Goal: Task Accomplishment & Management: Use online tool/utility

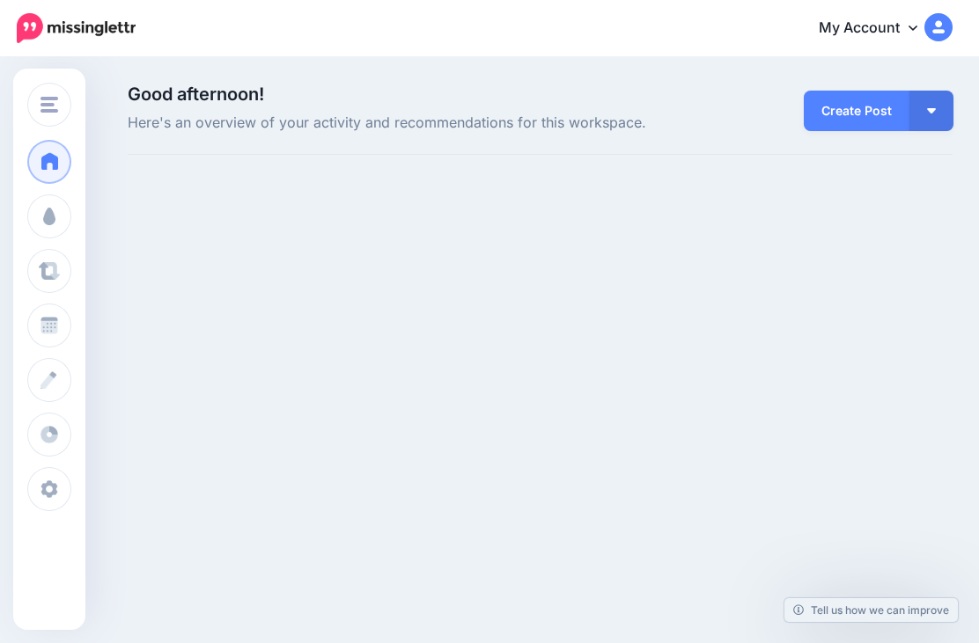
click at [43, 92] on button "Hubby and Lubby" at bounding box center [49, 105] width 44 height 44
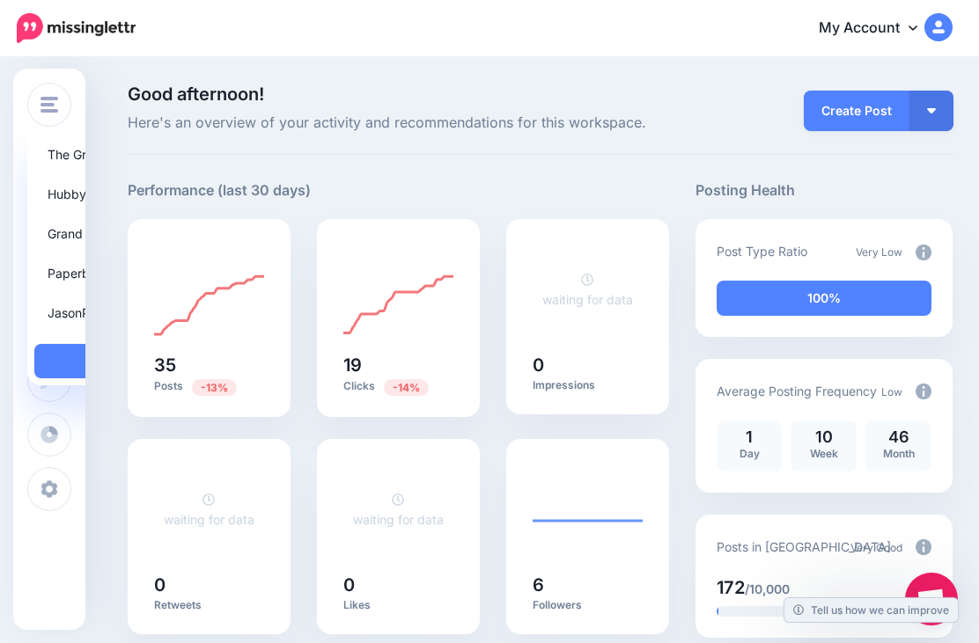
click at [70, 225] on link "Grand Protector" at bounding box center [136, 234] width 204 height 34
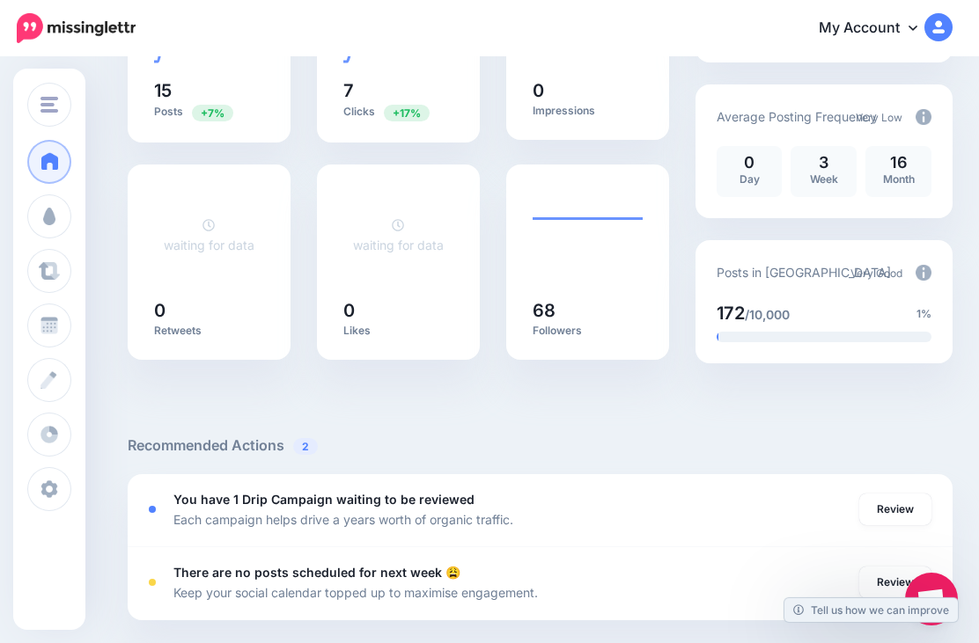
scroll to position [307, 0]
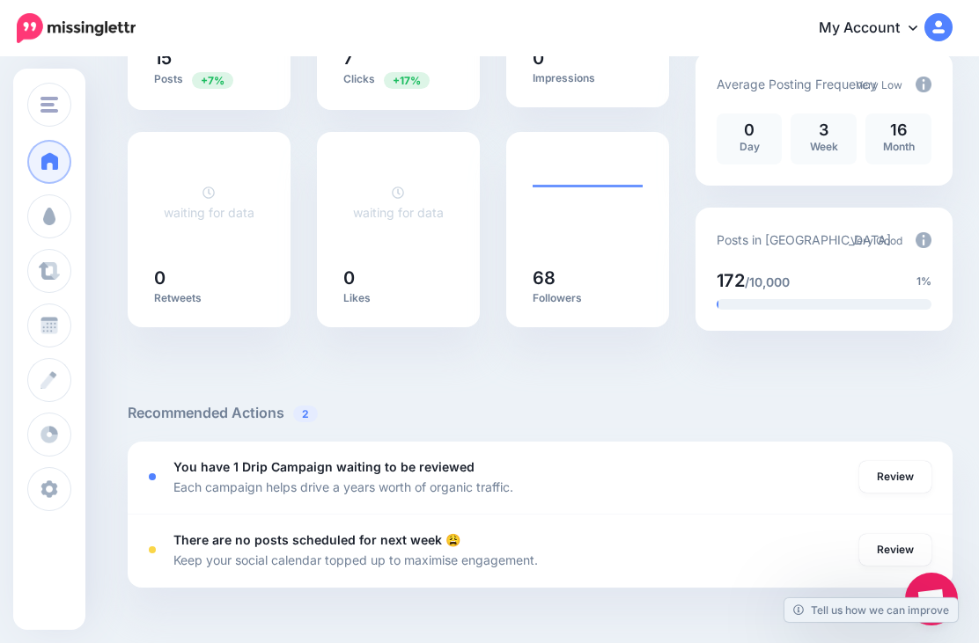
click at [896, 481] on link "Review" at bounding box center [895, 477] width 72 height 32
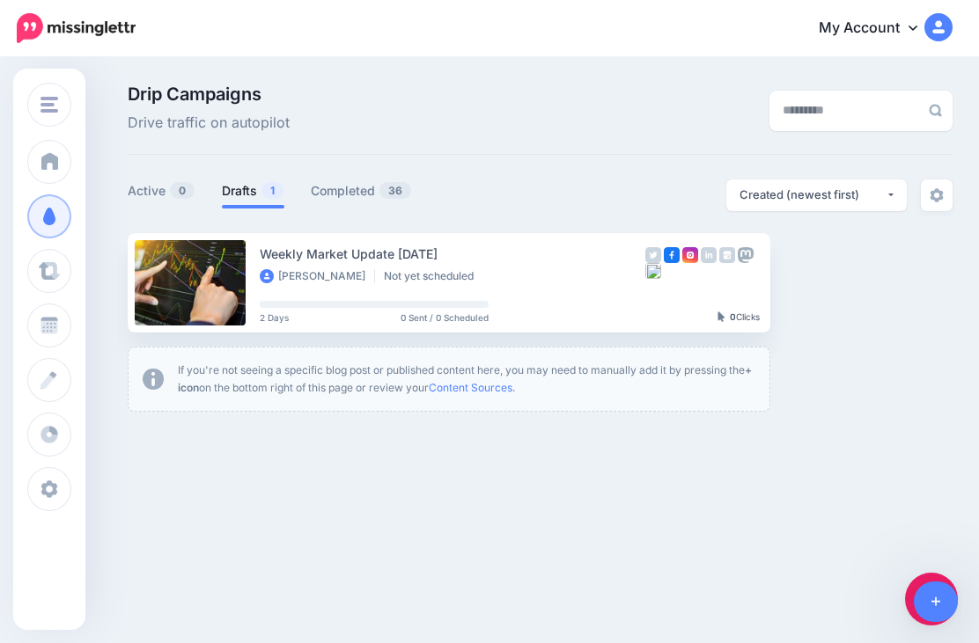
click at [835, 285] on link "Setup Campaign" at bounding box center [842, 283] width 120 height 32
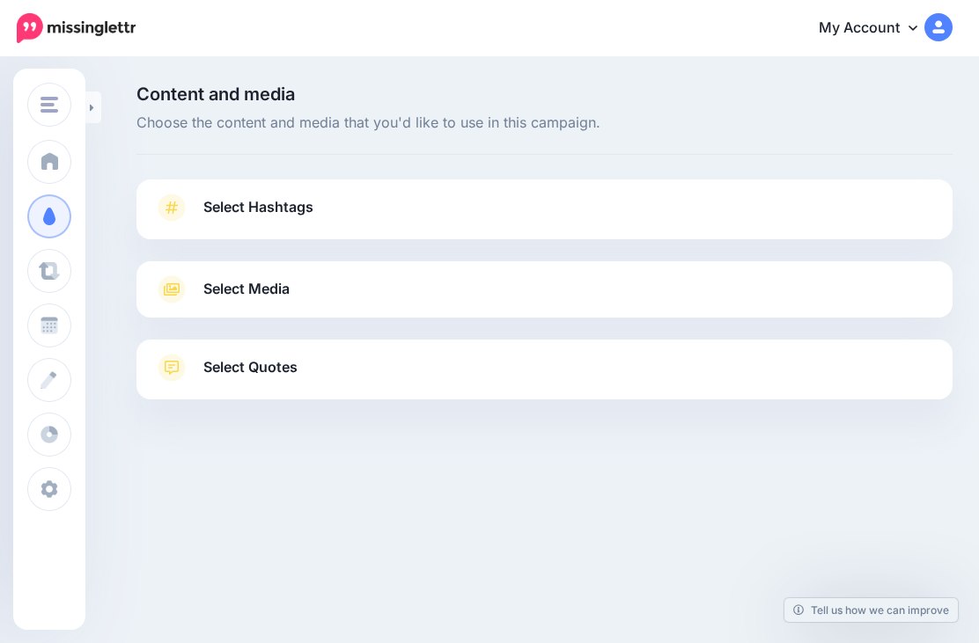
click at [847, 276] on link "Select Media" at bounding box center [544, 290] width 781 height 28
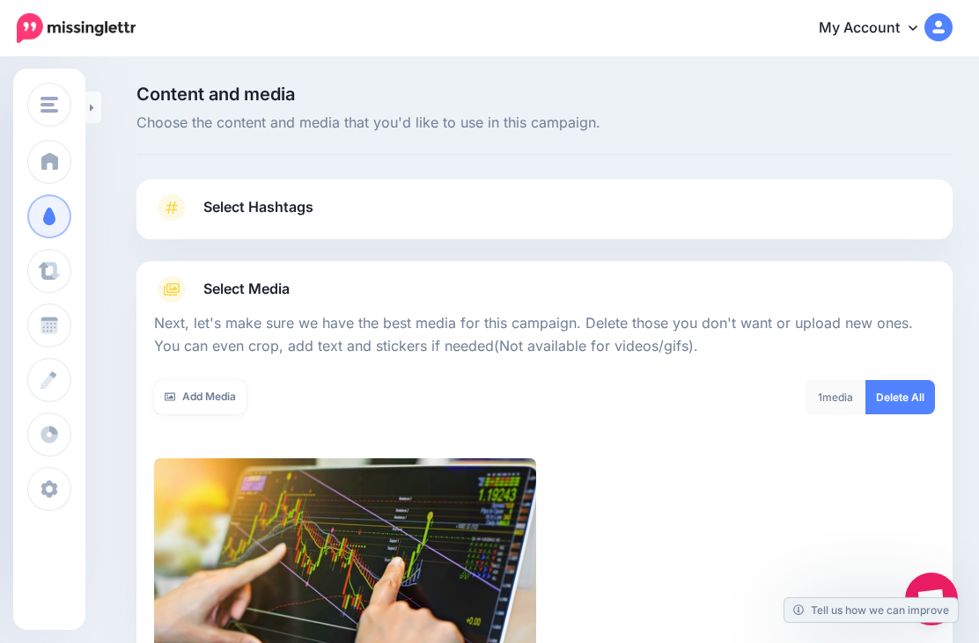
click at [893, 212] on link "Select Hashtags" at bounding box center [544, 217] width 781 height 46
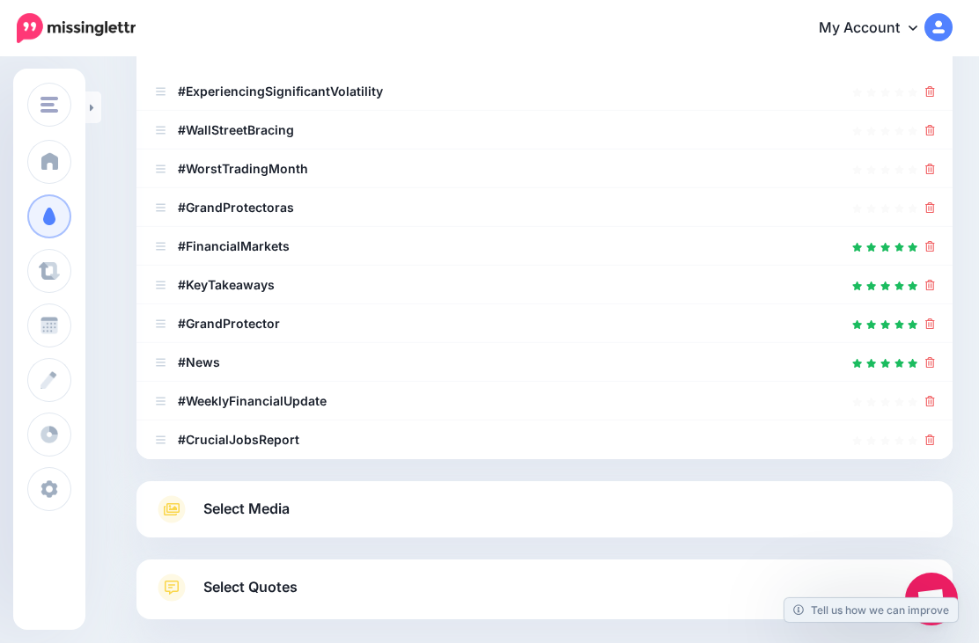
scroll to position [332, 0]
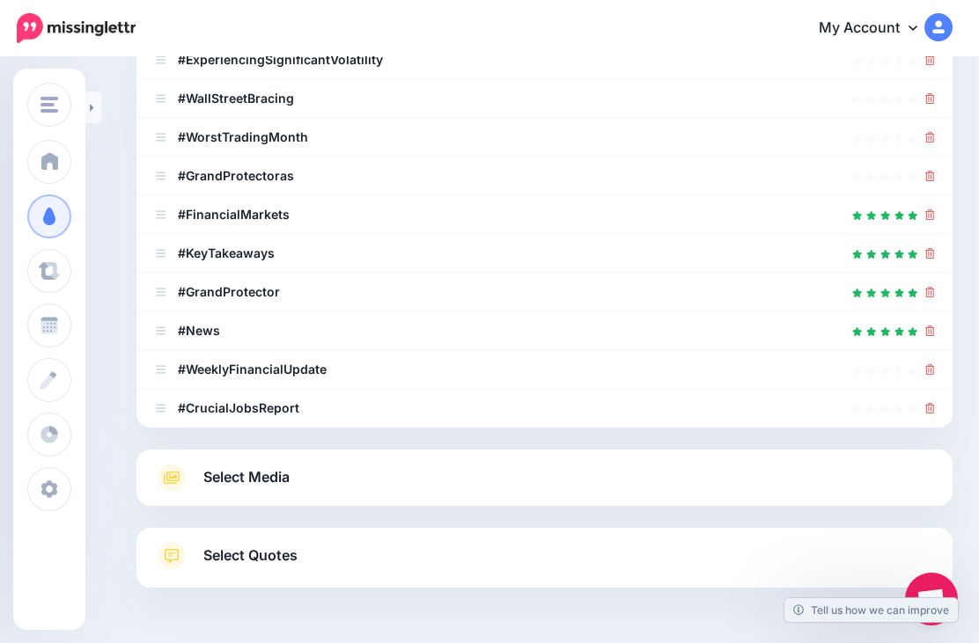
click at [860, 558] on link "Select Quotes" at bounding box center [544, 565] width 781 height 46
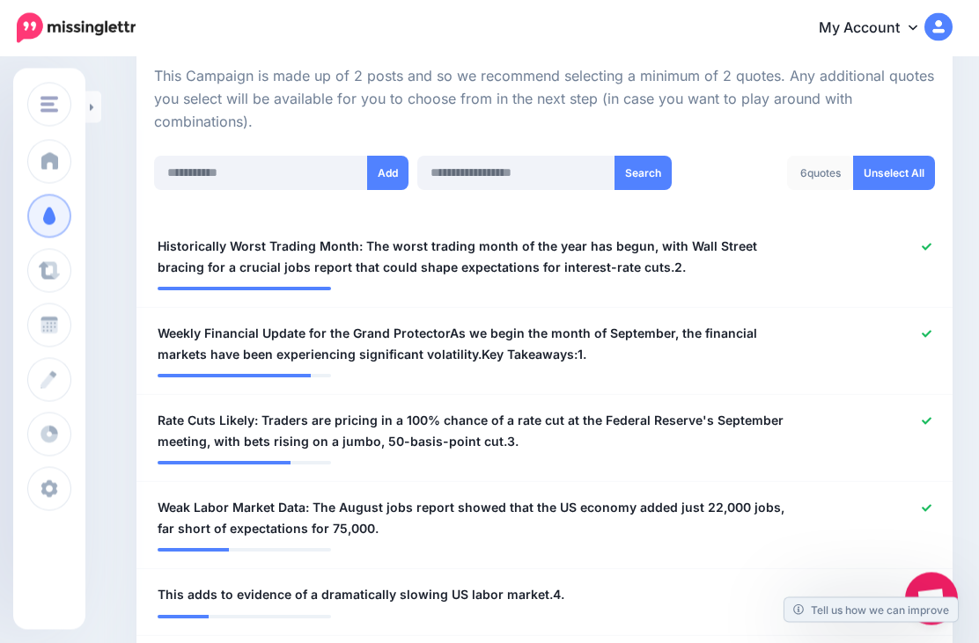
scroll to position [395, 0]
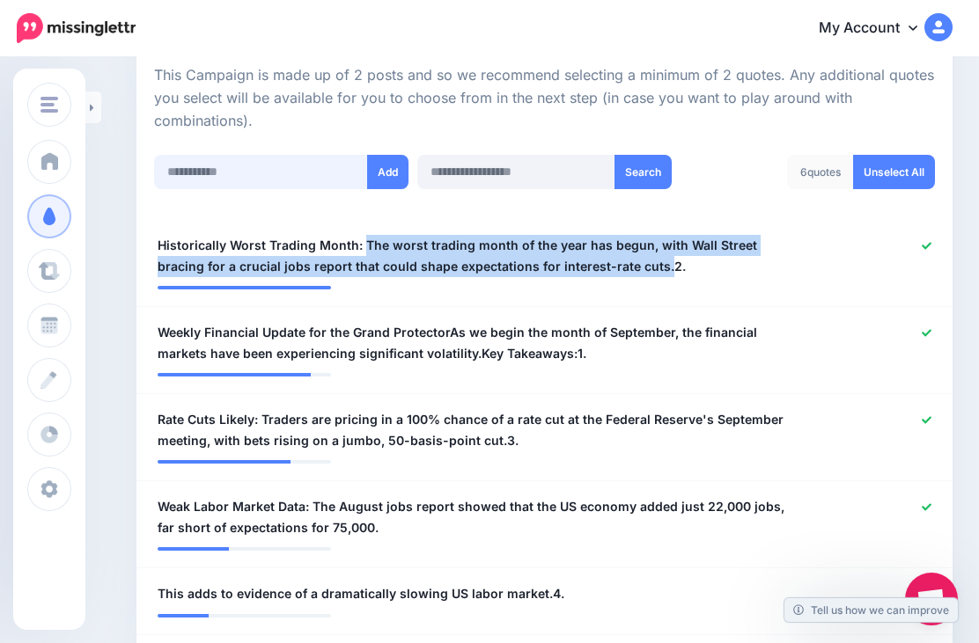
click at [246, 165] on input "text" at bounding box center [261, 172] width 214 height 34
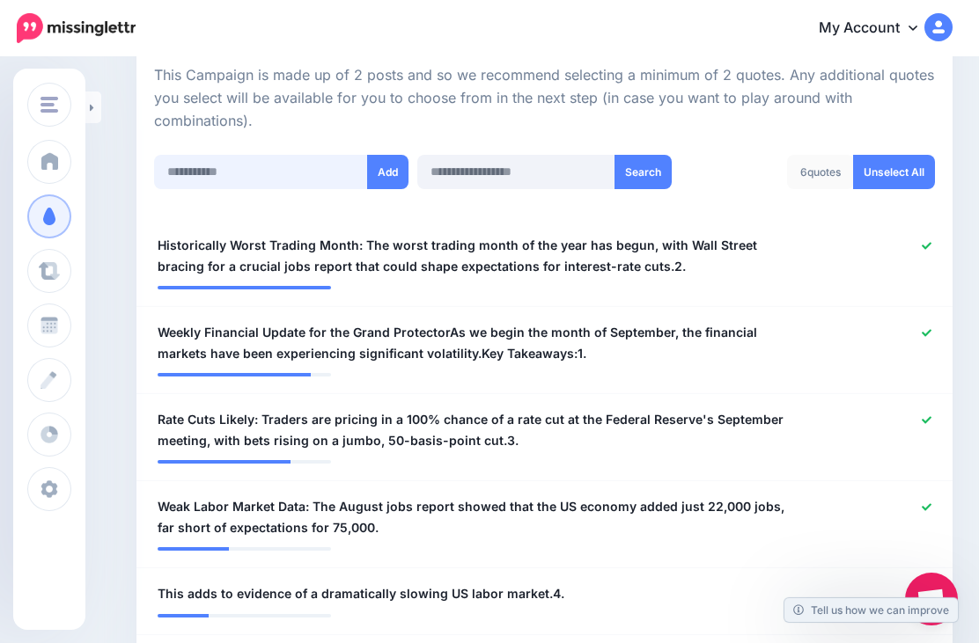
click at [236, 170] on input "text" at bounding box center [261, 172] width 214 height 34
paste input "**********"
type input "**********"
click at [388, 170] on button "Add" at bounding box center [387, 172] width 41 height 34
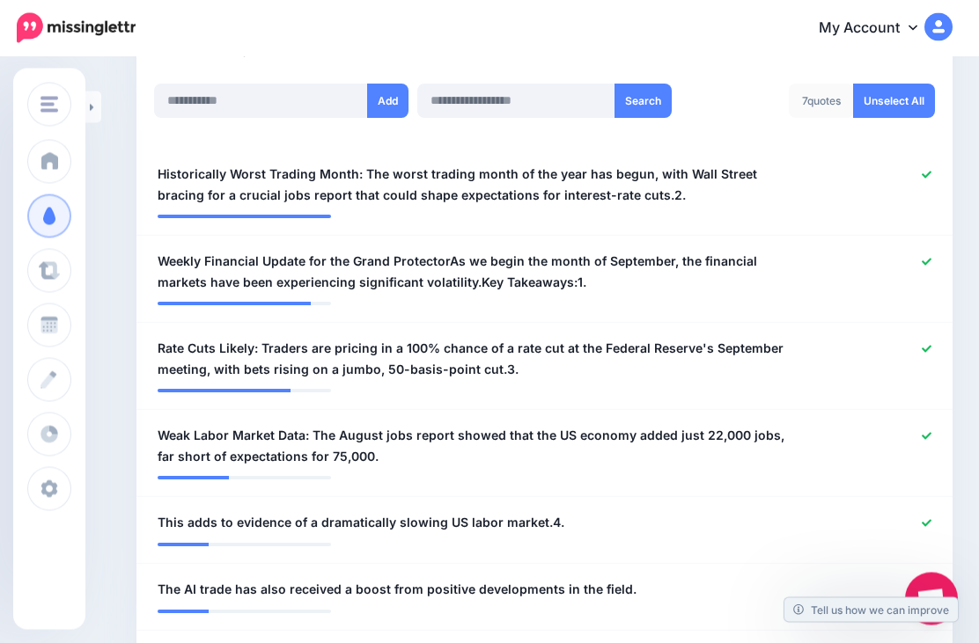
scroll to position [465, 0]
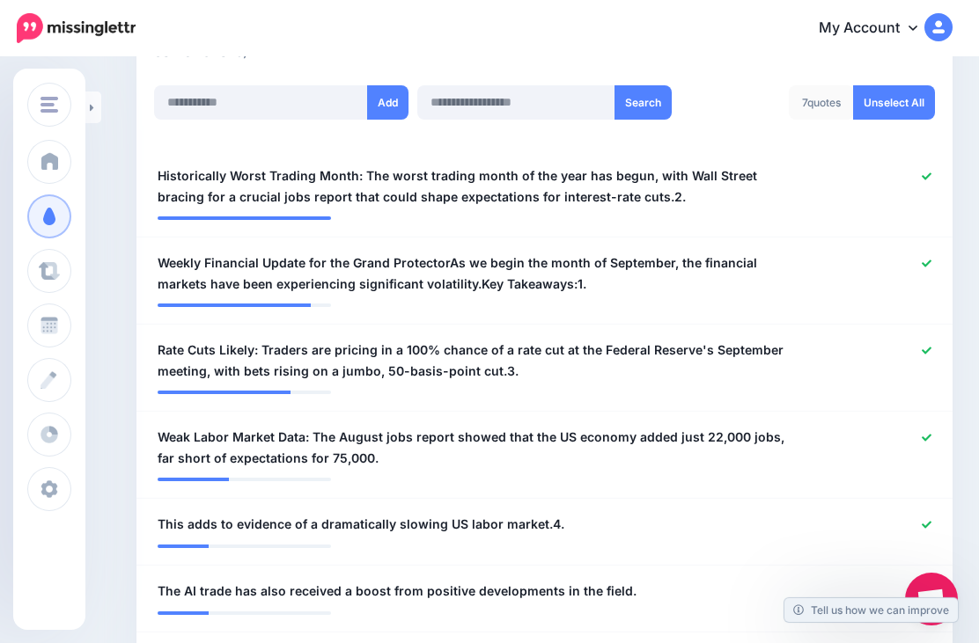
click at [922, 176] on icon at bounding box center [927, 177] width 10 height 10
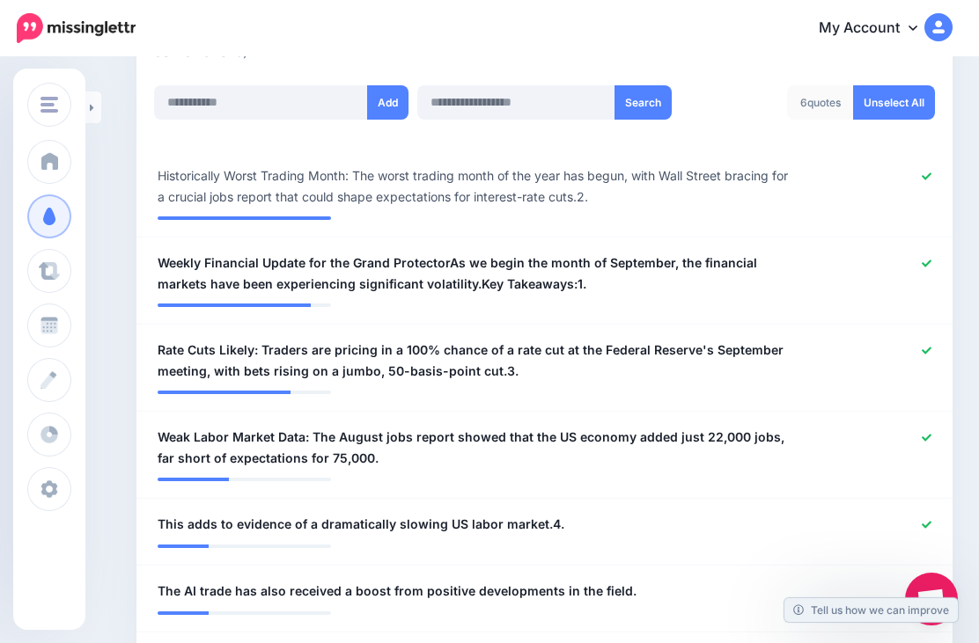
click at [923, 263] on icon at bounding box center [927, 264] width 10 height 10
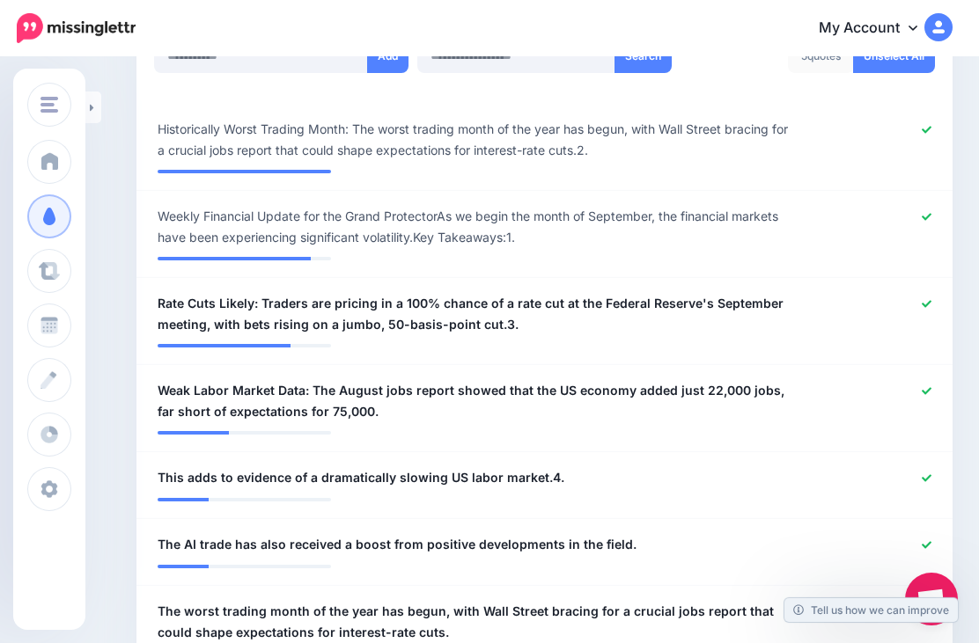
scroll to position [511, 0]
click at [923, 305] on icon at bounding box center [927, 305] width 10 height 10
click at [930, 213] on icon at bounding box center [927, 218] width 10 height 10
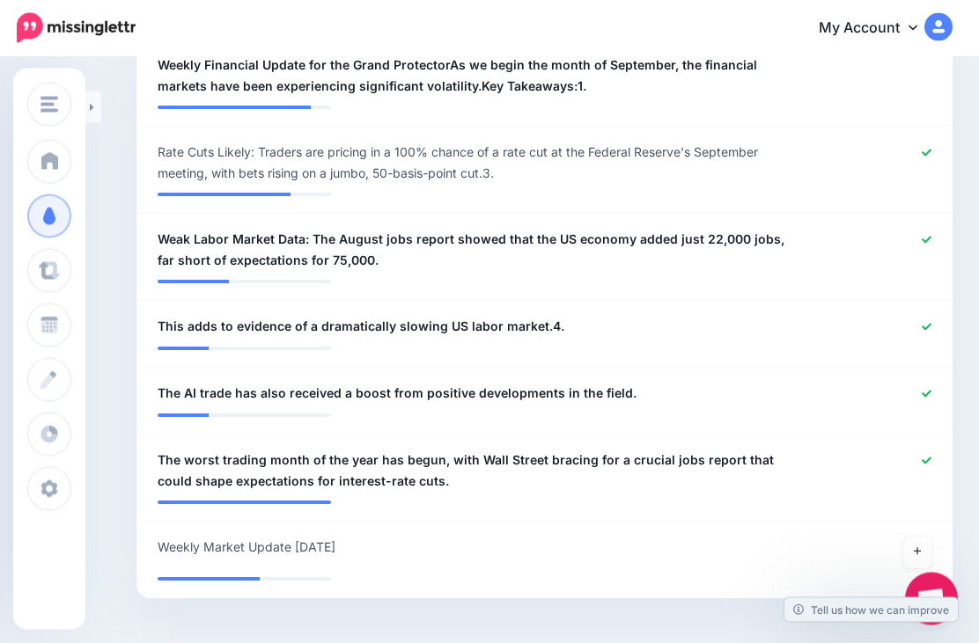
scroll to position [663, 0]
click at [932, 318] on div at bounding box center [879, 327] width 134 height 22
click at [923, 324] on icon at bounding box center [927, 326] width 10 height 7
click at [925, 393] on icon at bounding box center [927, 394] width 10 height 10
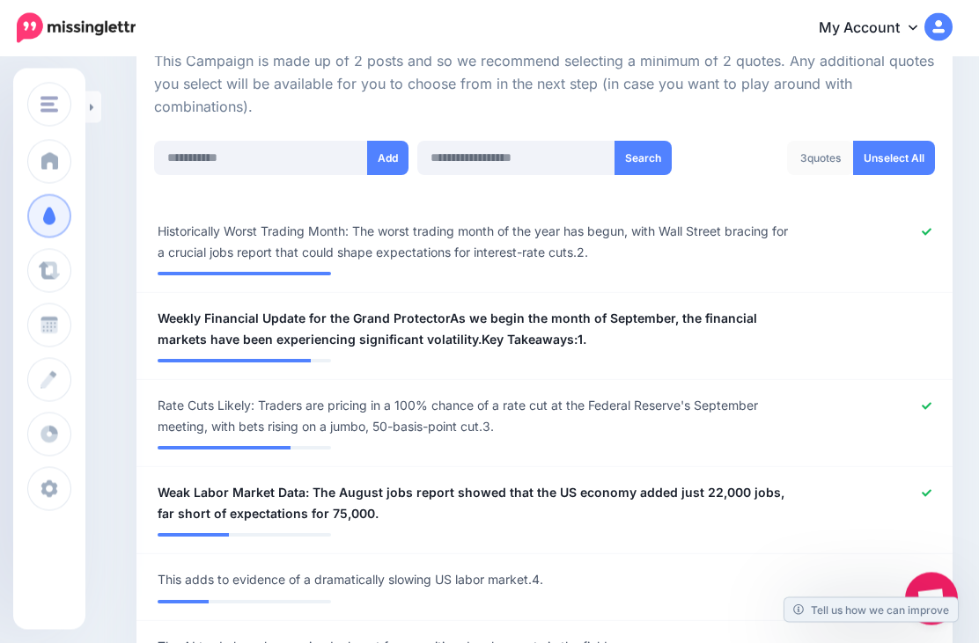
scroll to position [411, 0]
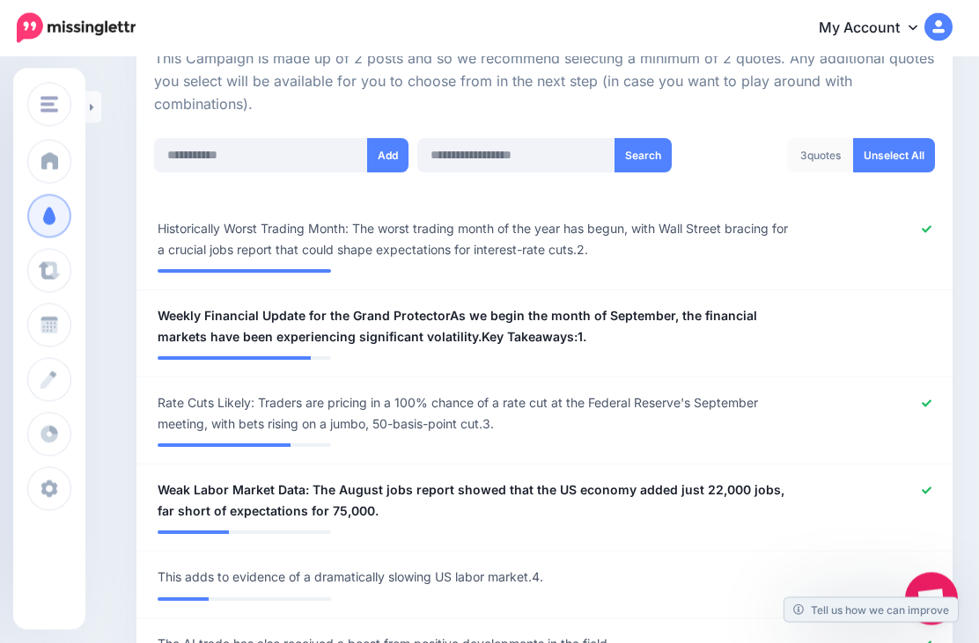
click at [927, 313] on div at bounding box center [879, 327] width 134 height 42
click at [916, 321] on div at bounding box center [879, 327] width 134 height 42
click at [923, 319] on div at bounding box center [879, 327] width 134 height 42
click at [922, 319] on div at bounding box center [879, 327] width 134 height 42
click at [922, 320] on div at bounding box center [879, 327] width 134 height 42
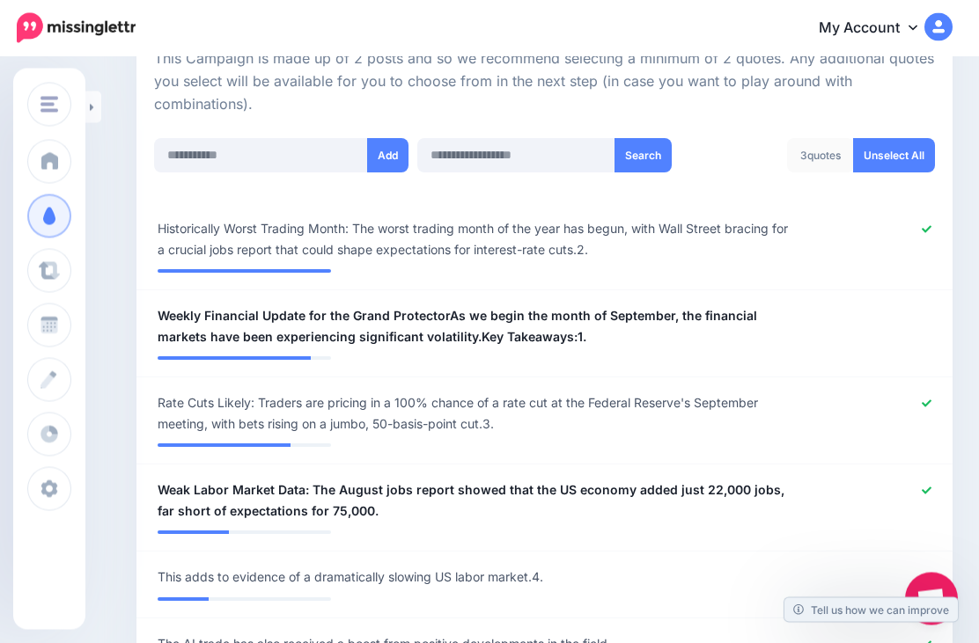
click at [922, 320] on div at bounding box center [879, 327] width 134 height 42
click at [836, 328] on div at bounding box center [879, 327] width 134 height 42
click at [793, 327] on span "Weekly Financial Update for the Grand ProtectorAs we begin the month of Septemb…" at bounding box center [478, 327] width 641 height 42
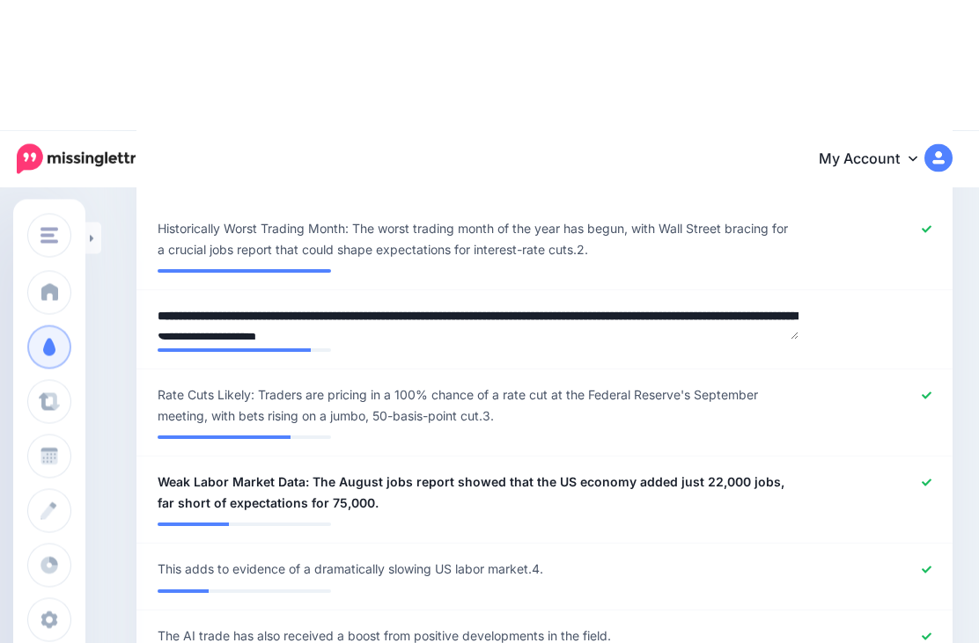
scroll to position [0, 0]
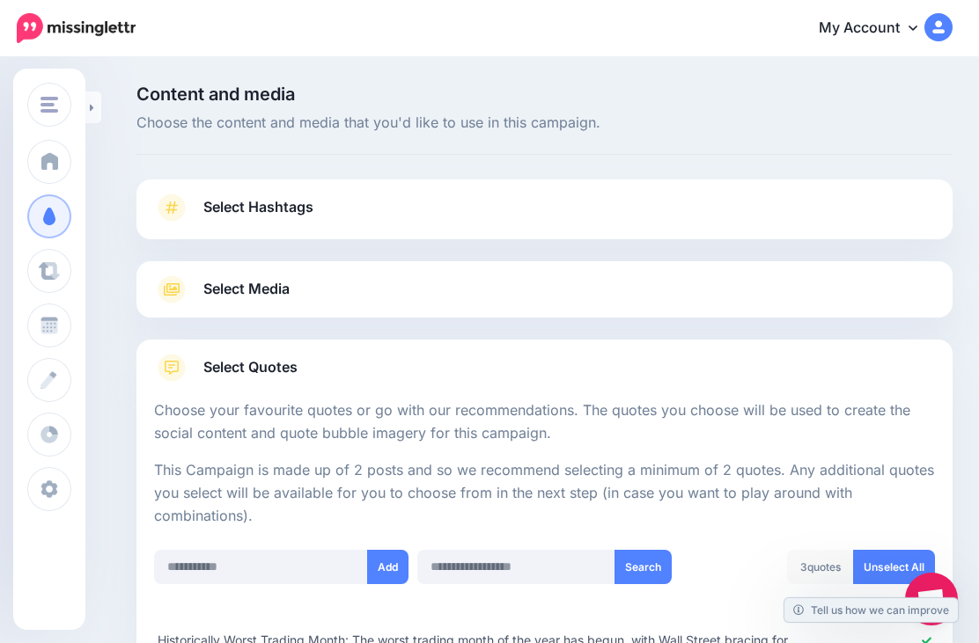
click at [97, 101] on link at bounding box center [93, 108] width 16 height 32
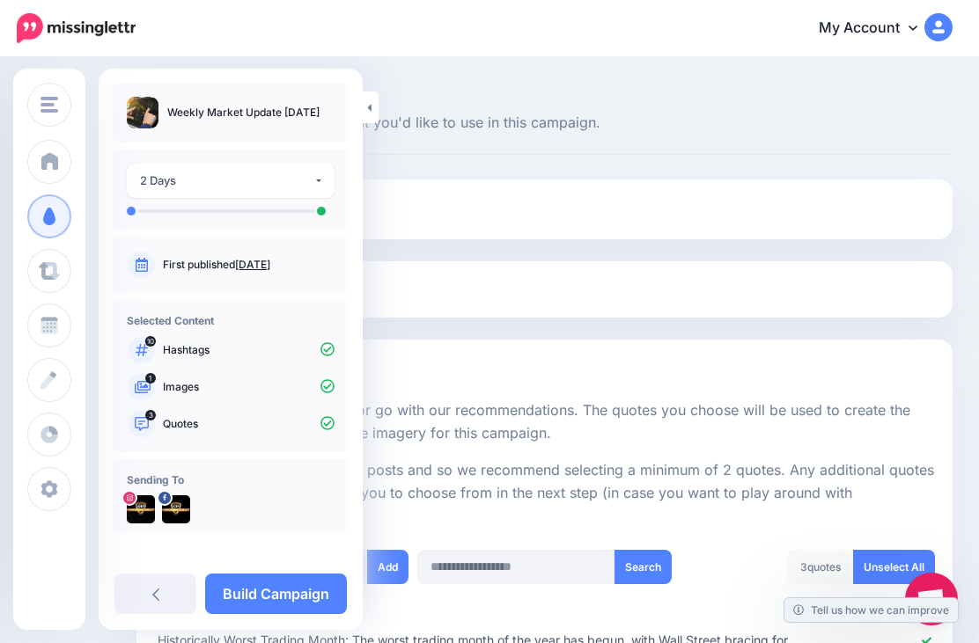
click at [298, 590] on link "Build Campaign" at bounding box center [276, 594] width 142 height 40
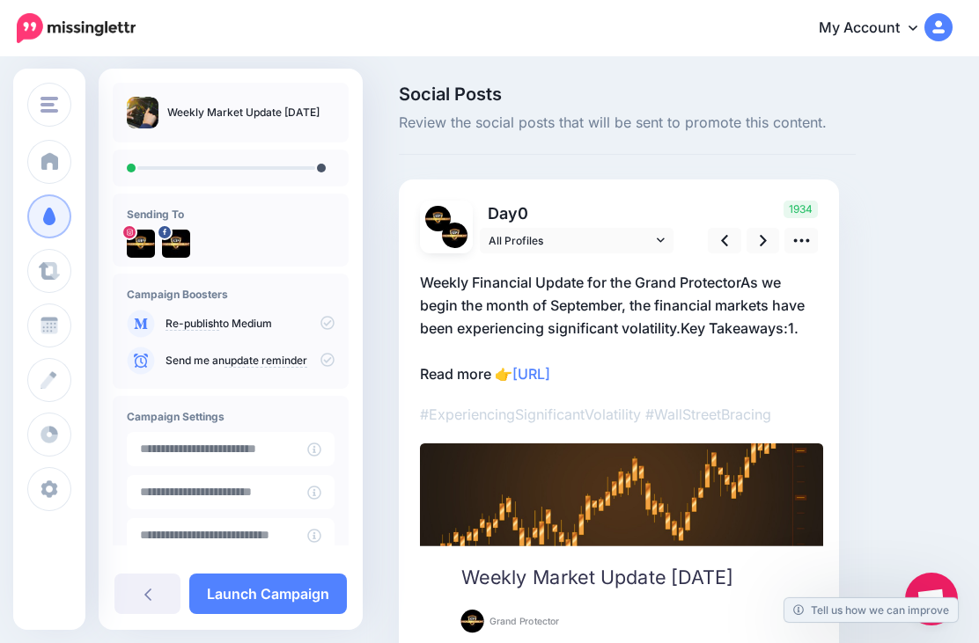
click at [804, 237] on icon at bounding box center [801, 240] width 18 height 18
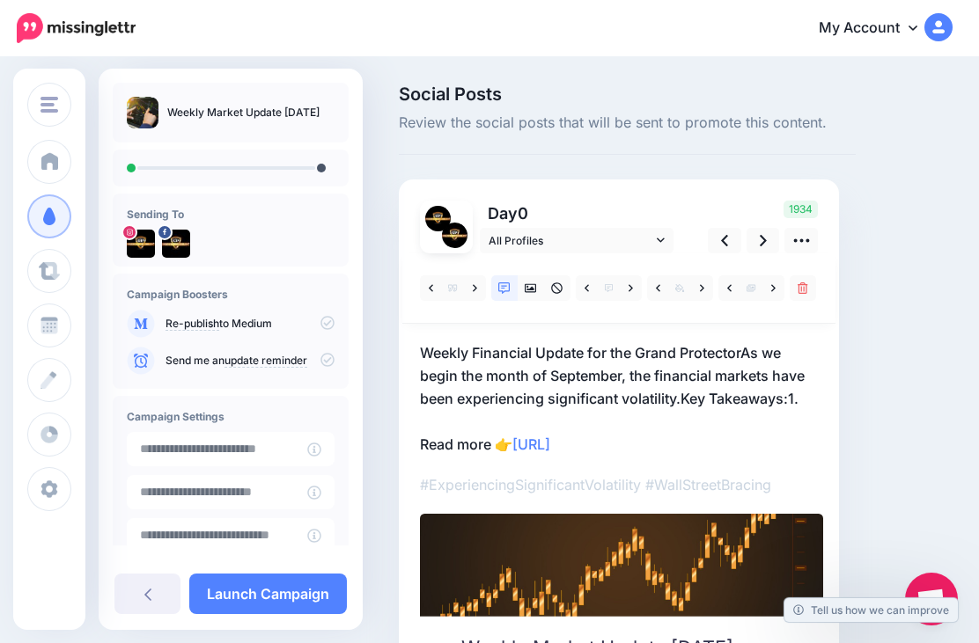
click at [479, 277] on link at bounding box center [475, 289] width 22 height 26
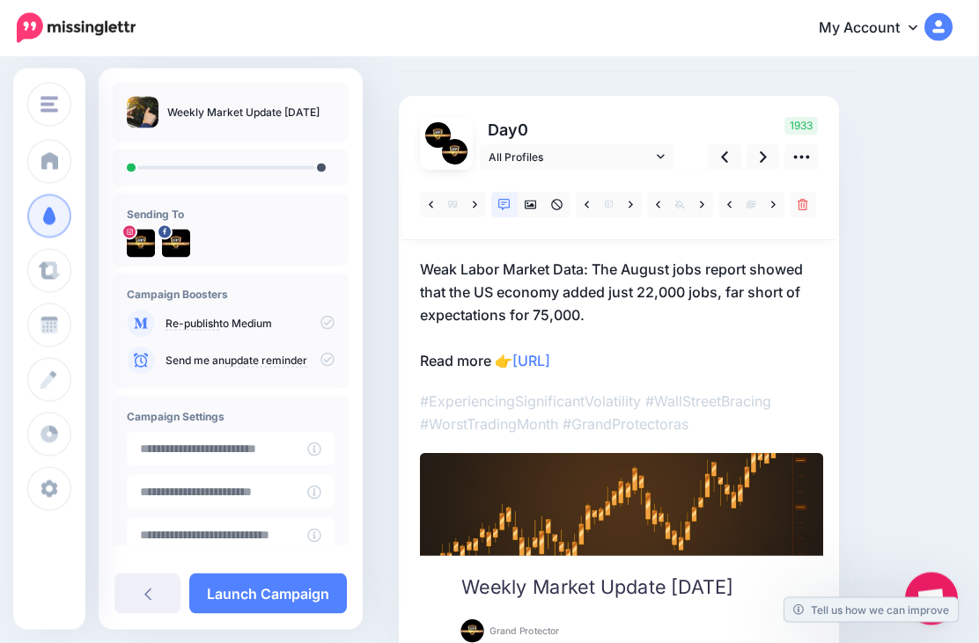
scroll to position [138, 0]
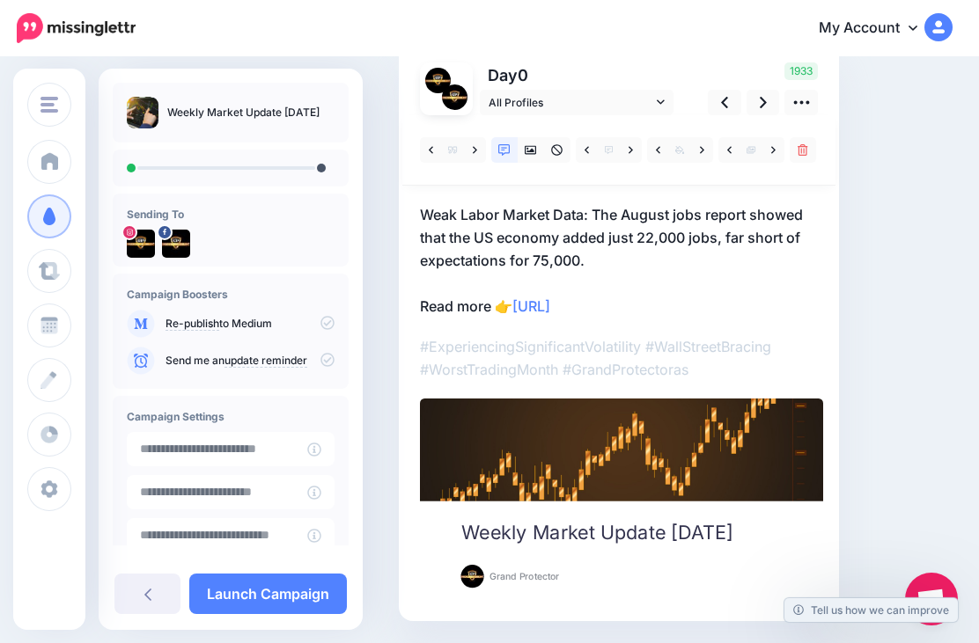
click at [757, 102] on link at bounding box center [762, 103] width 33 height 26
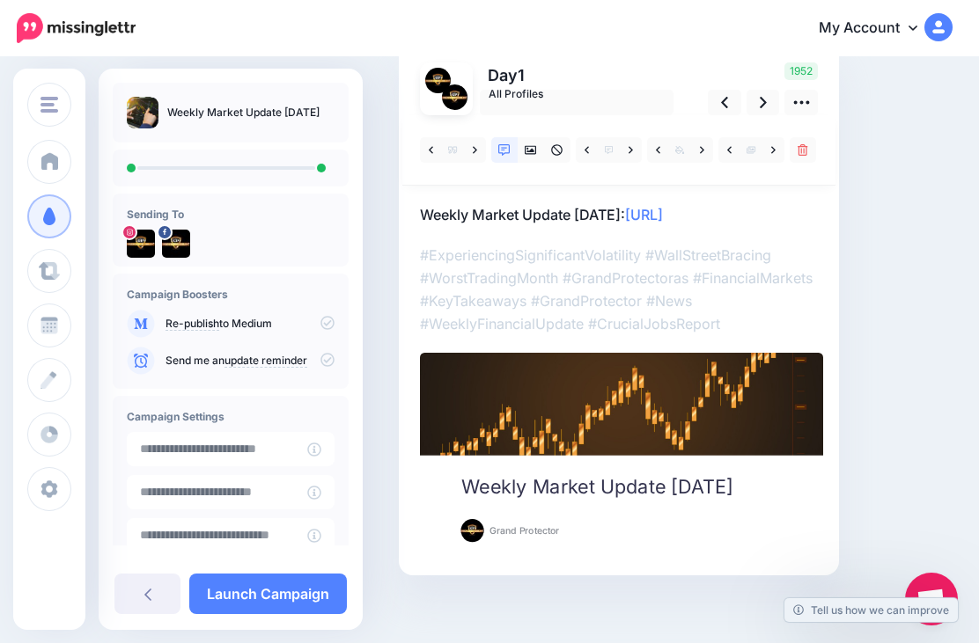
scroll to position [92, 0]
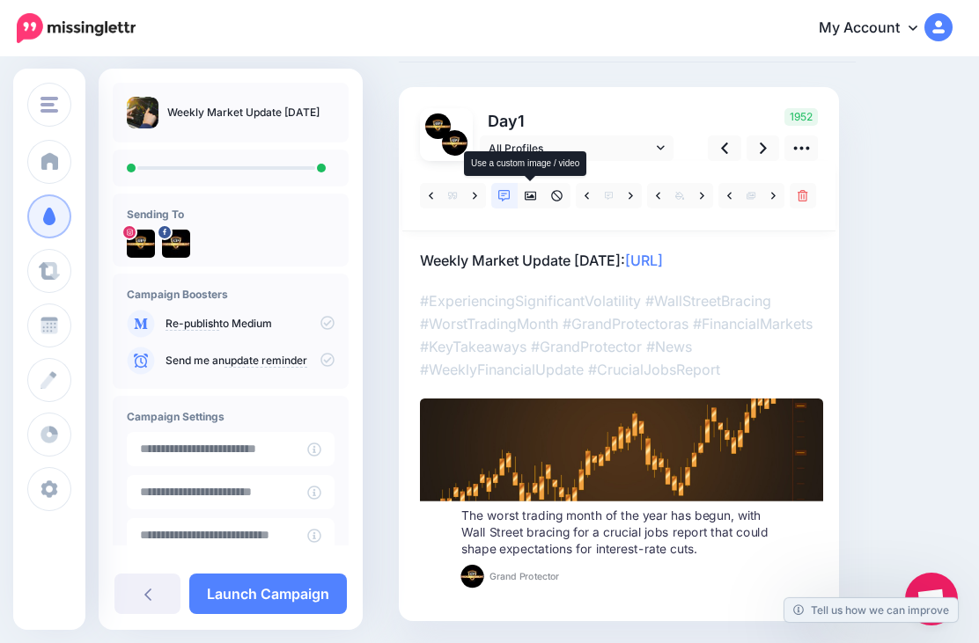
click at [530, 192] on icon at bounding box center [531, 196] width 12 height 12
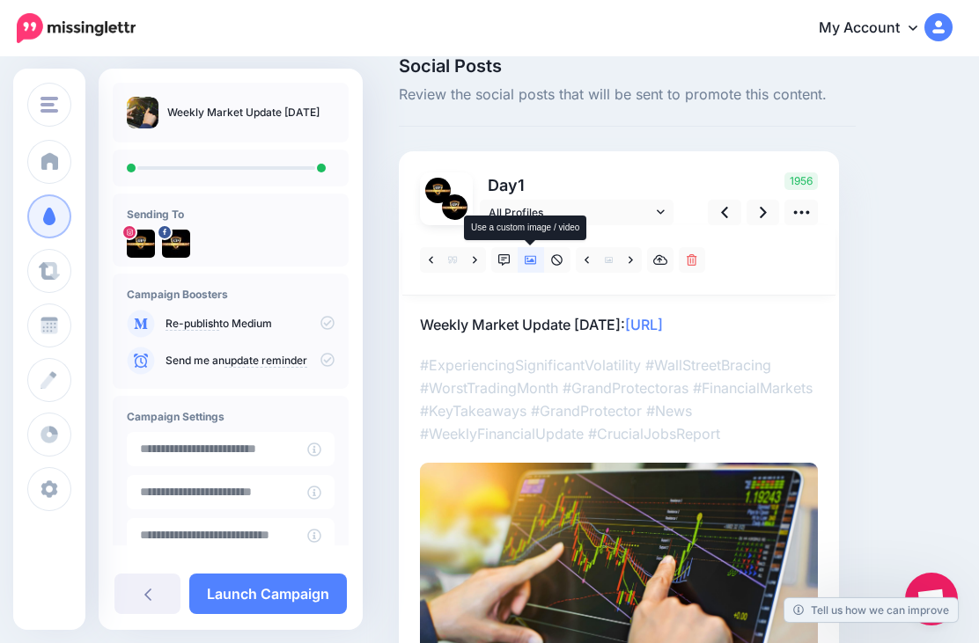
scroll to position [32, 0]
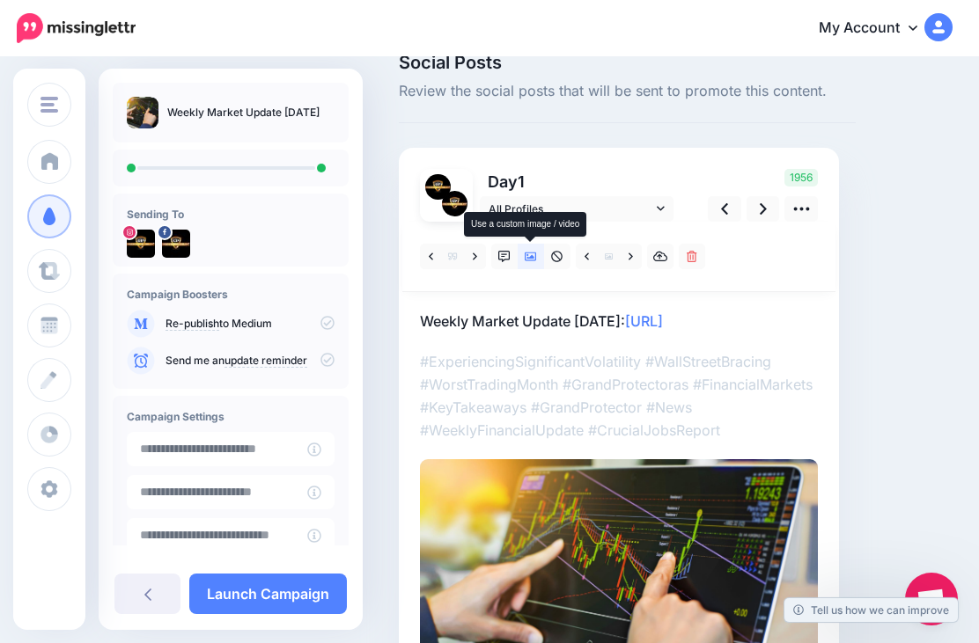
click at [474, 257] on icon at bounding box center [475, 256] width 4 height 7
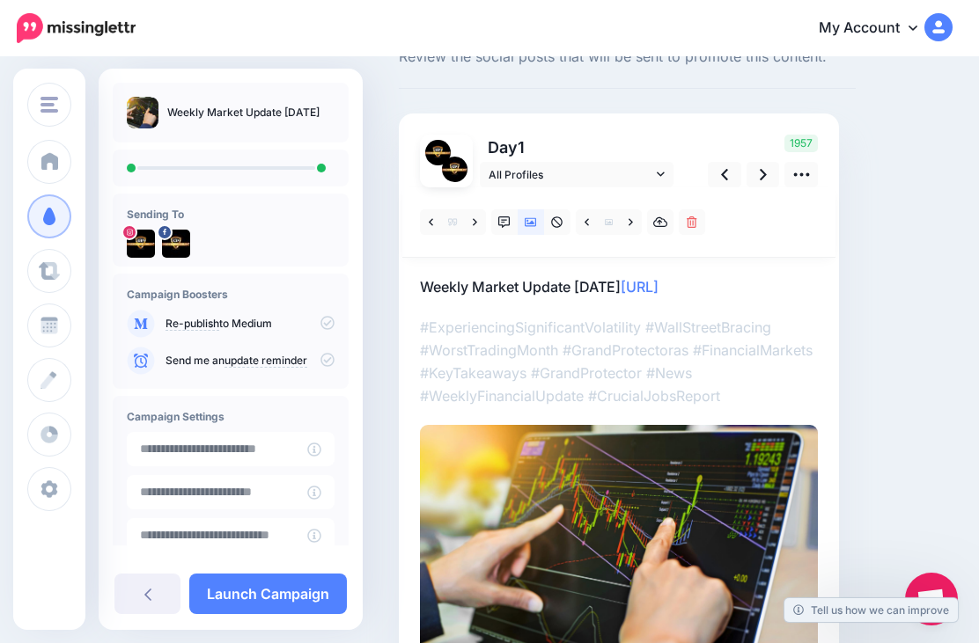
scroll to position [65, 0]
click at [473, 220] on icon at bounding box center [475, 223] width 4 height 12
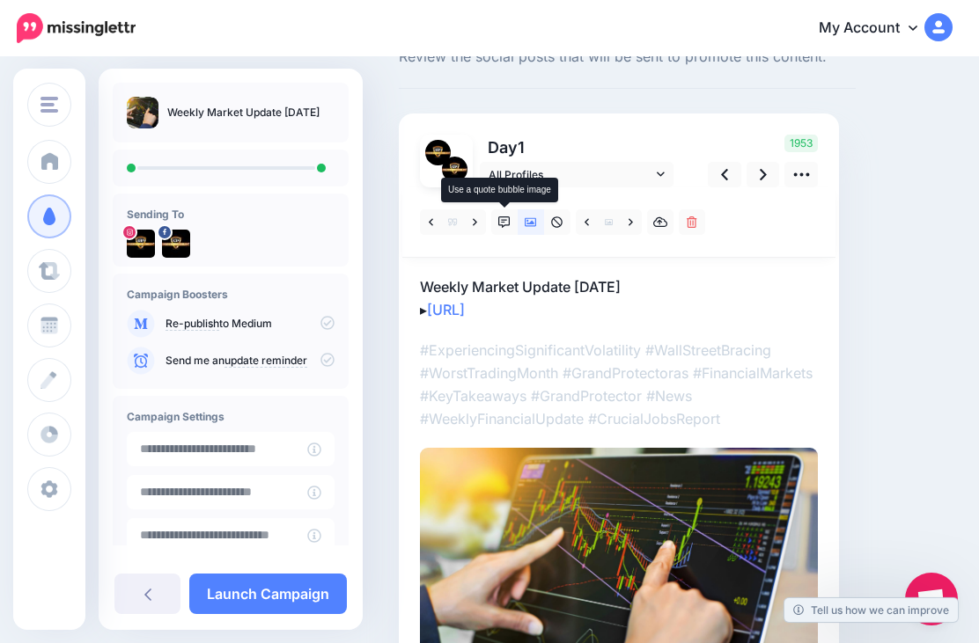
click at [492, 225] on link at bounding box center [504, 222] width 26 height 26
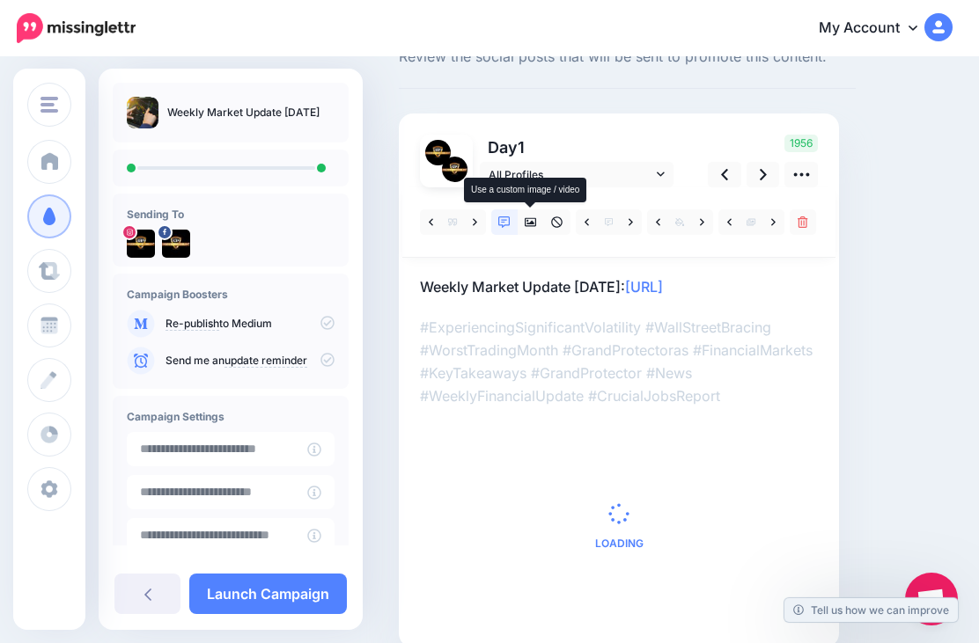
click at [533, 229] on link at bounding box center [531, 222] width 26 height 26
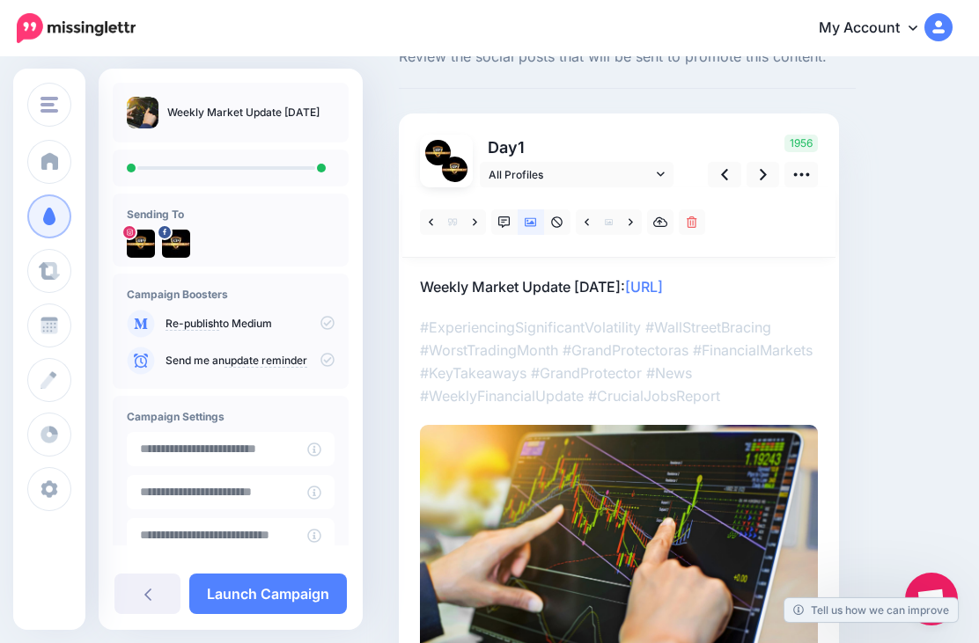
click at [631, 223] on icon at bounding box center [630, 221] width 4 height 7
click at [474, 223] on icon at bounding box center [475, 221] width 4 height 7
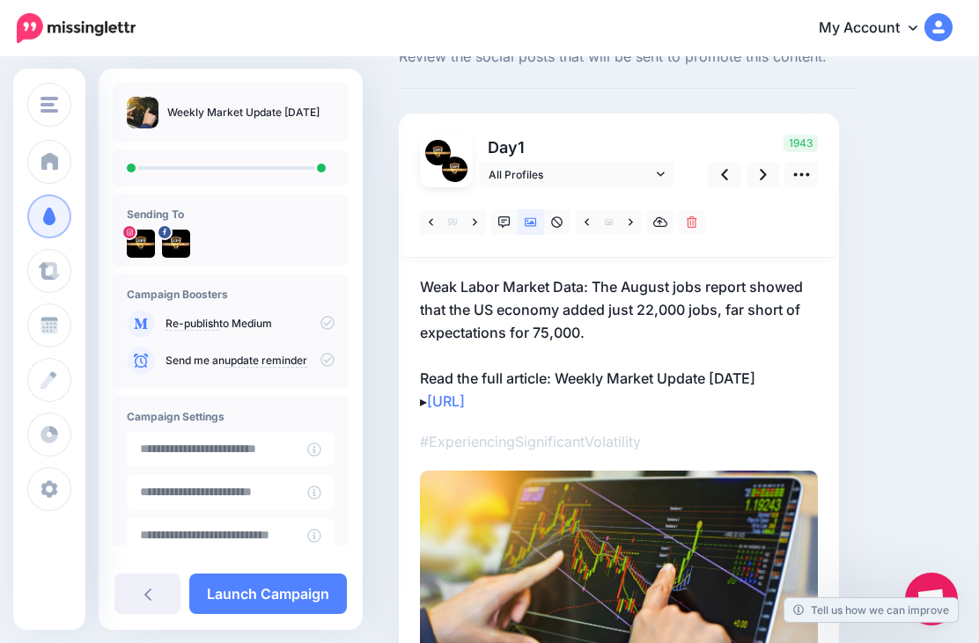
click at [483, 217] on link at bounding box center [475, 222] width 22 height 26
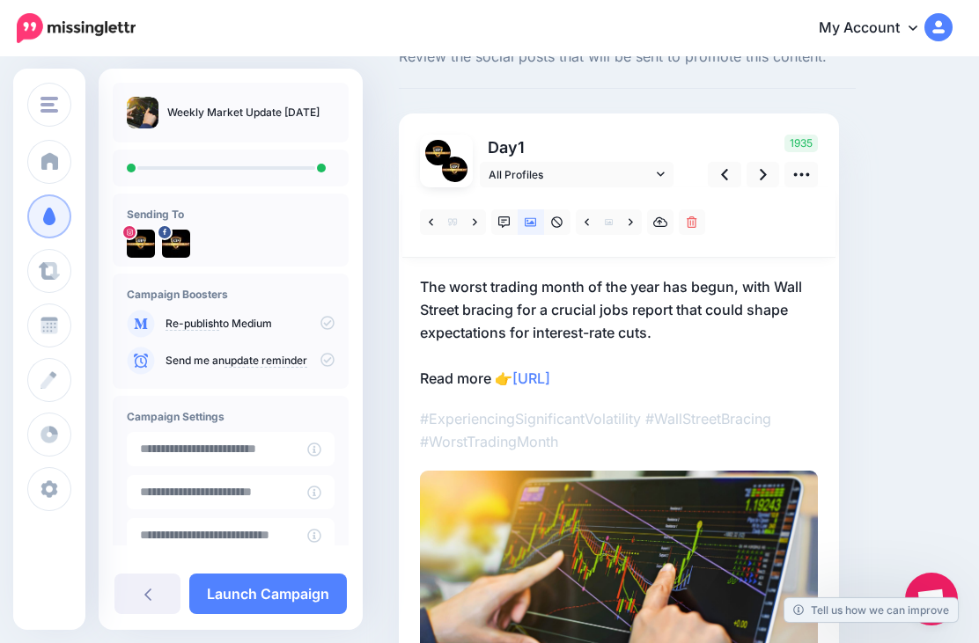
click at [430, 232] on link at bounding box center [431, 222] width 22 height 26
click at [421, 228] on link at bounding box center [431, 222] width 22 height 26
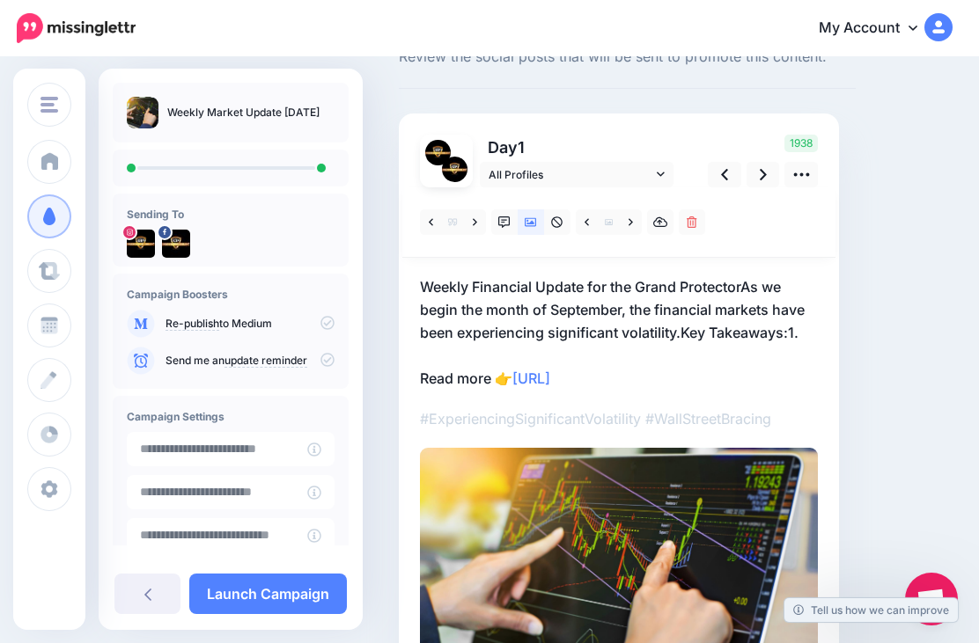
click at [425, 219] on link at bounding box center [431, 222] width 22 height 26
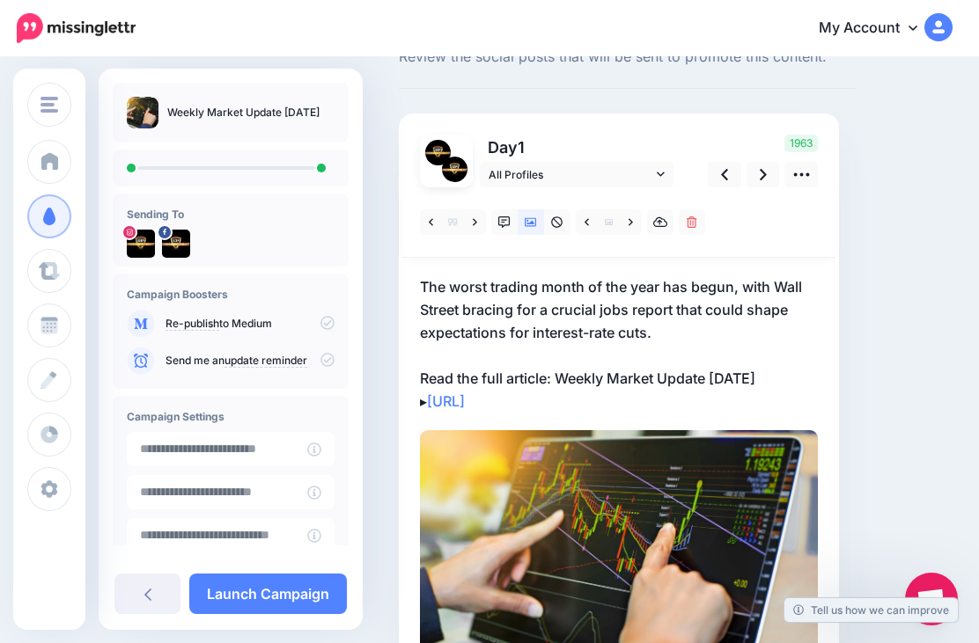
click at [474, 220] on icon at bounding box center [475, 223] width 4 height 12
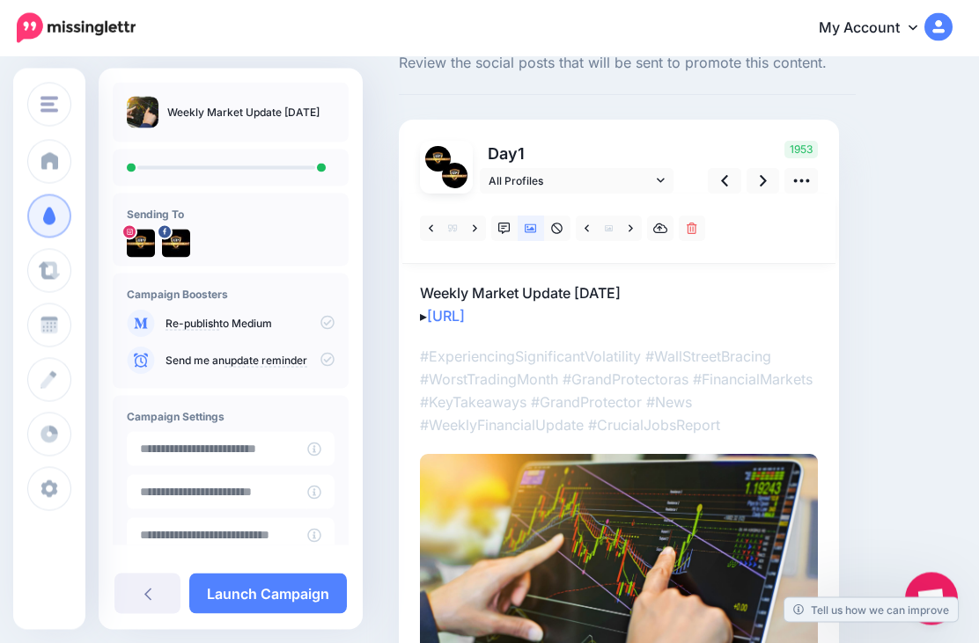
click at [769, 171] on link at bounding box center [762, 182] width 33 height 26
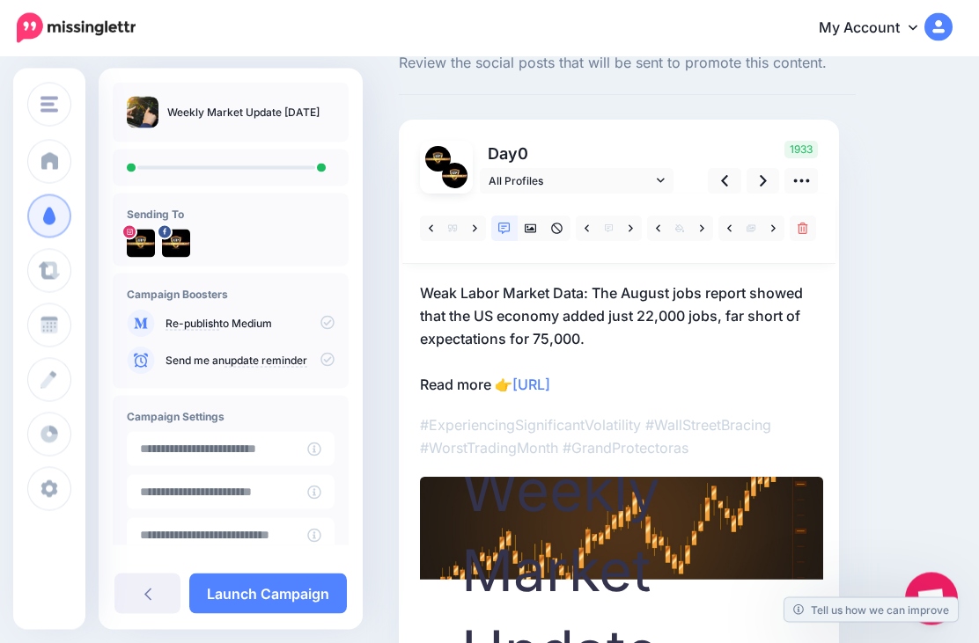
scroll to position [60, 0]
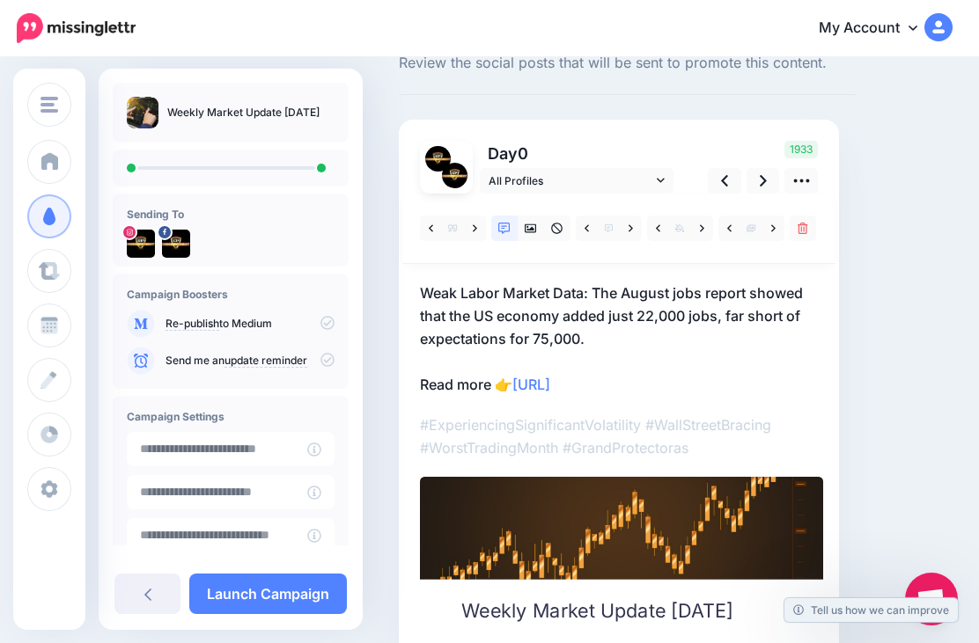
click at [760, 187] on icon at bounding box center [763, 181] width 7 height 18
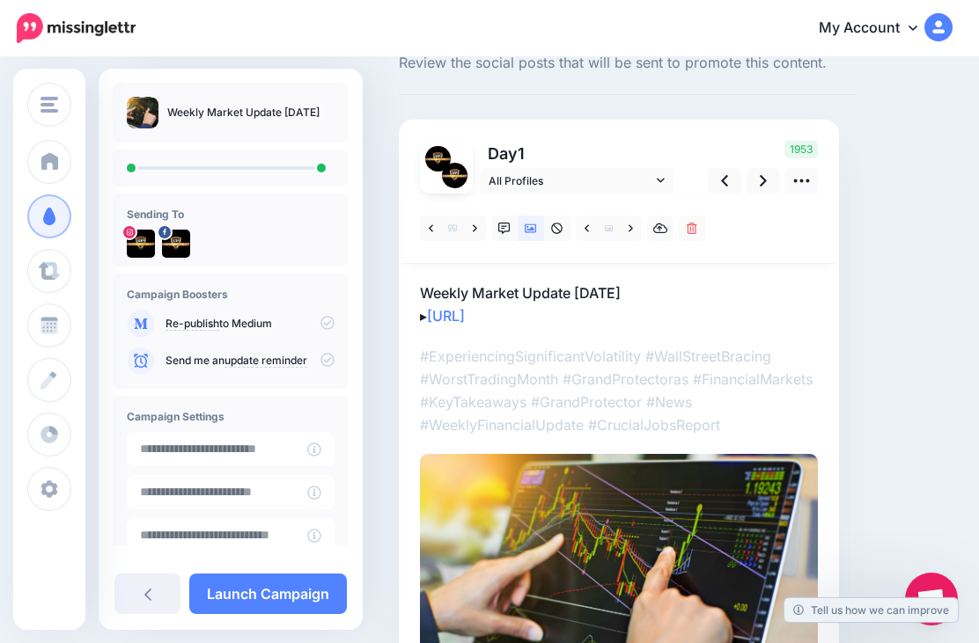
click at [315, 614] on link "Launch Campaign" at bounding box center [268, 594] width 158 height 40
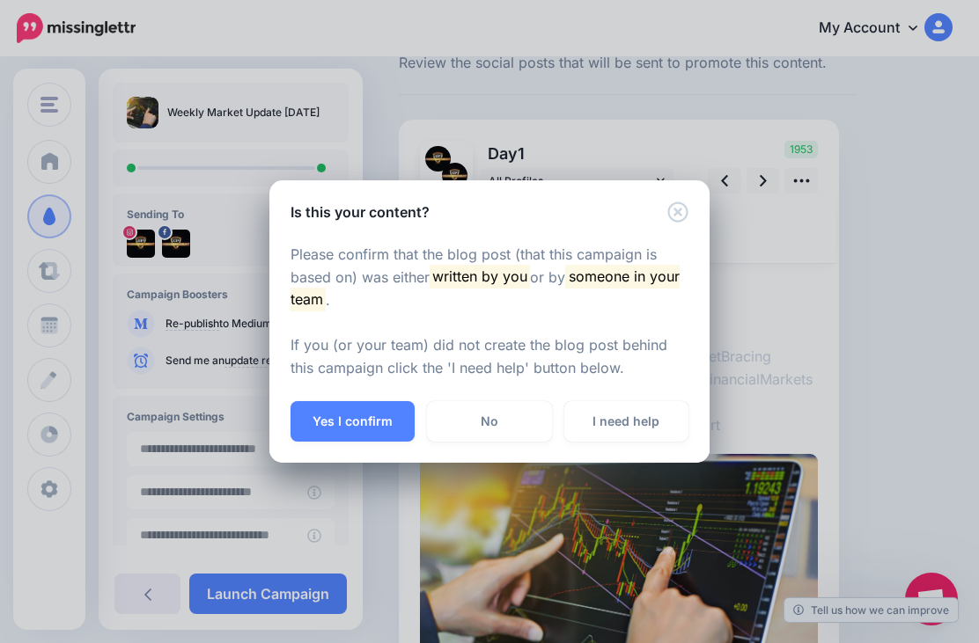
click at [384, 442] on button "Yes I confirm" at bounding box center [352, 421] width 124 height 40
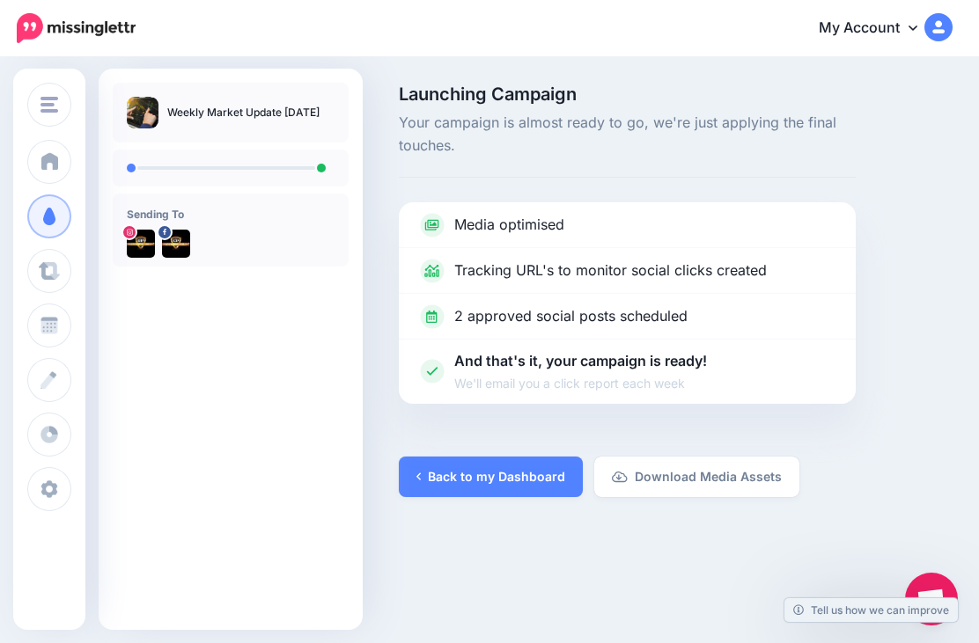
click at [504, 477] on link "Back to my Dashboard" at bounding box center [491, 477] width 184 height 40
